Goal: Transaction & Acquisition: Subscribe to service/newsletter

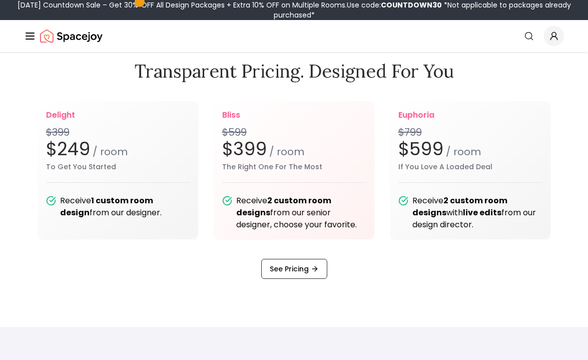
scroll to position [1201, 0]
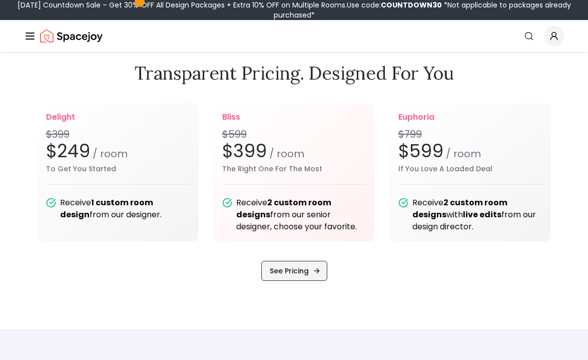
click at [308, 271] on link "See Pricing" at bounding box center [294, 271] width 66 height 20
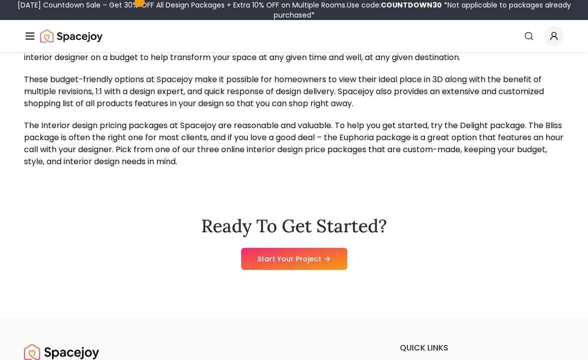
scroll to position [1027, 0]
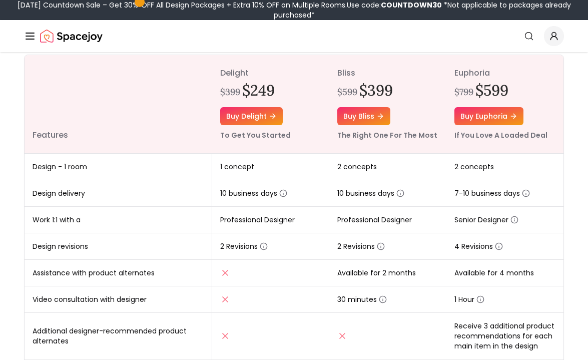
scroll to position [144, 0]
